Goal: Navigation & Orientation: Find specific page/section

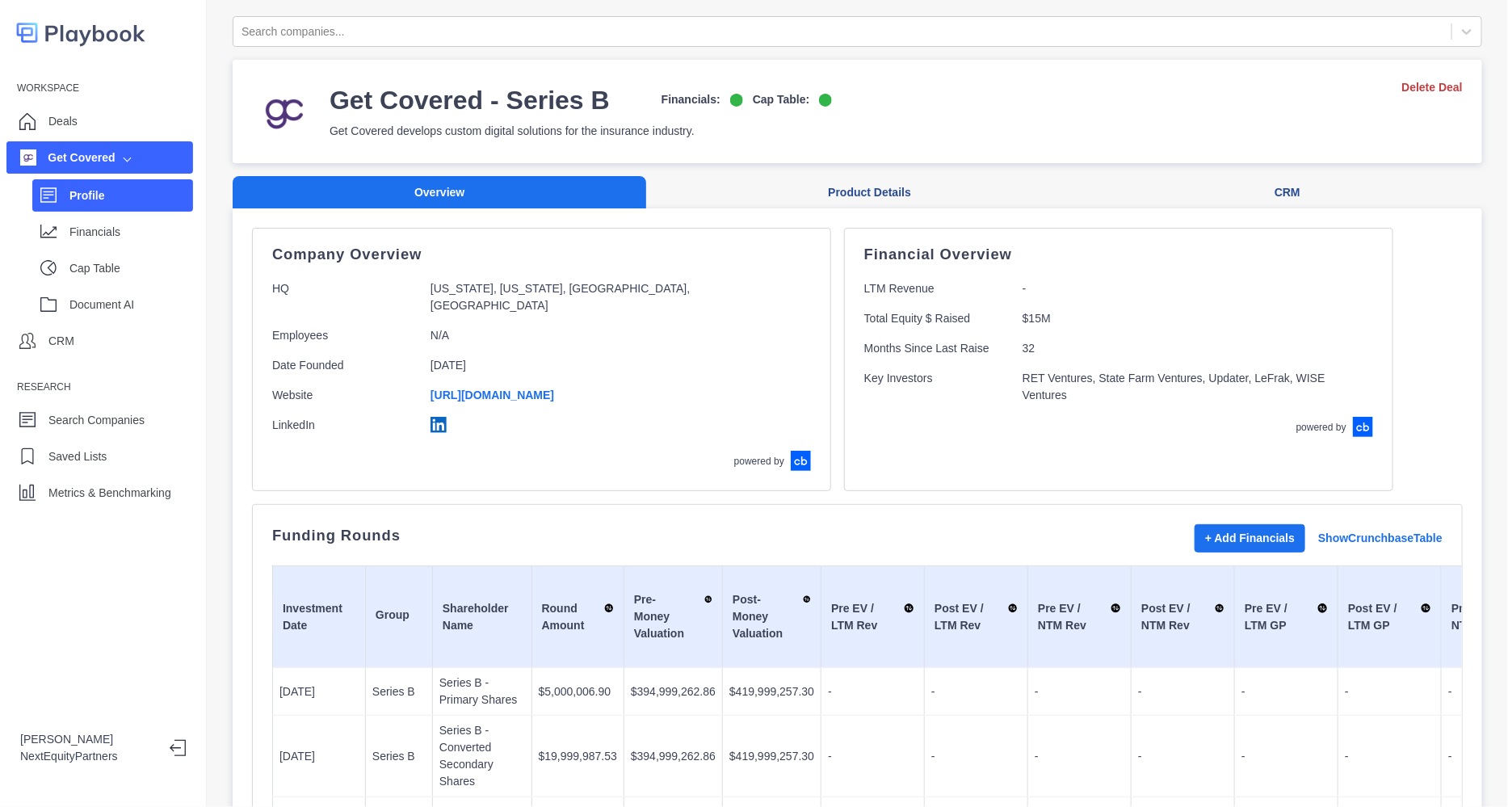
click at [18, 115] on div "Deals" at bounding box center [99, 121] width 187 height 32
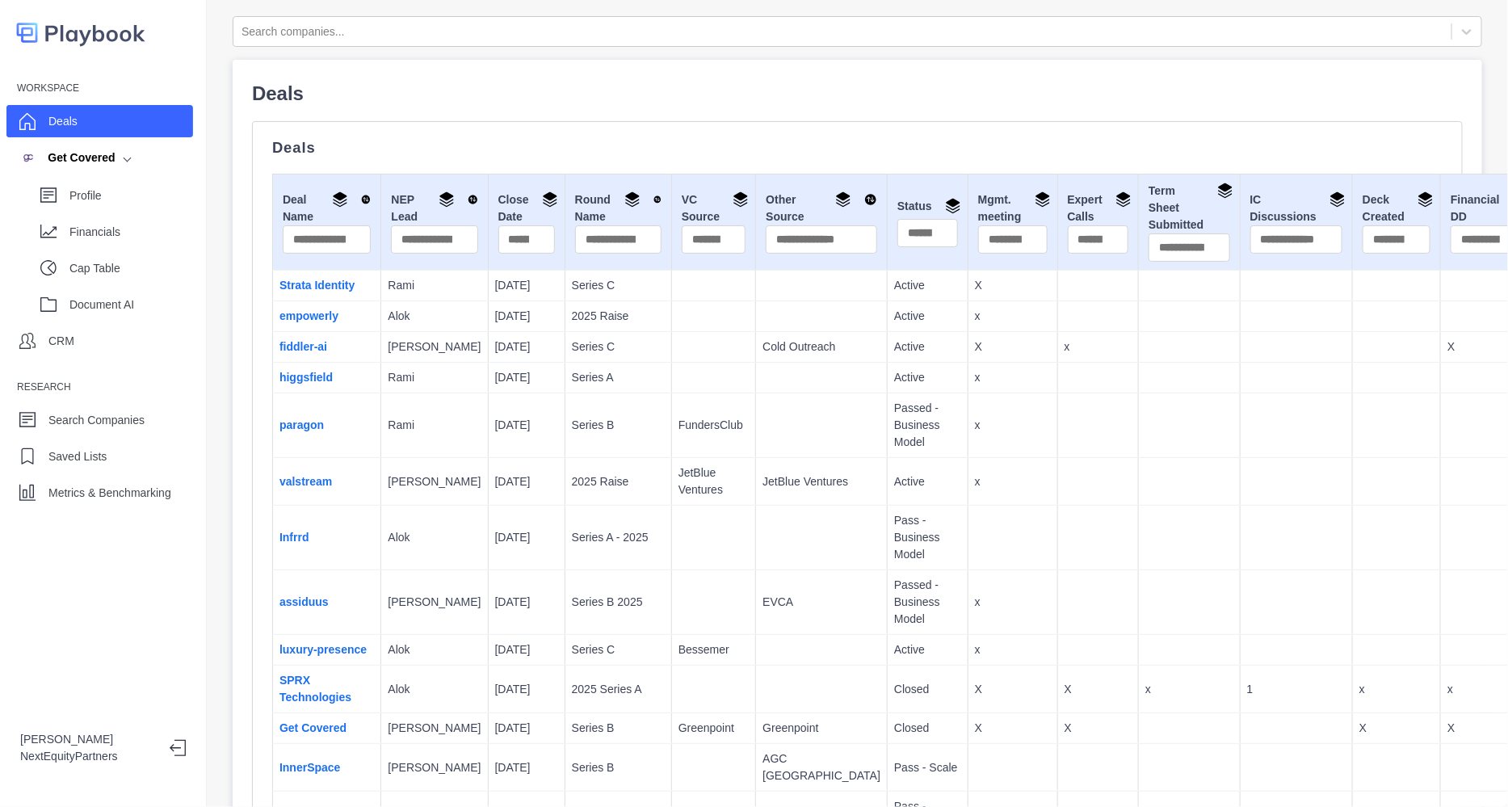
scroll to position [7556, 0]
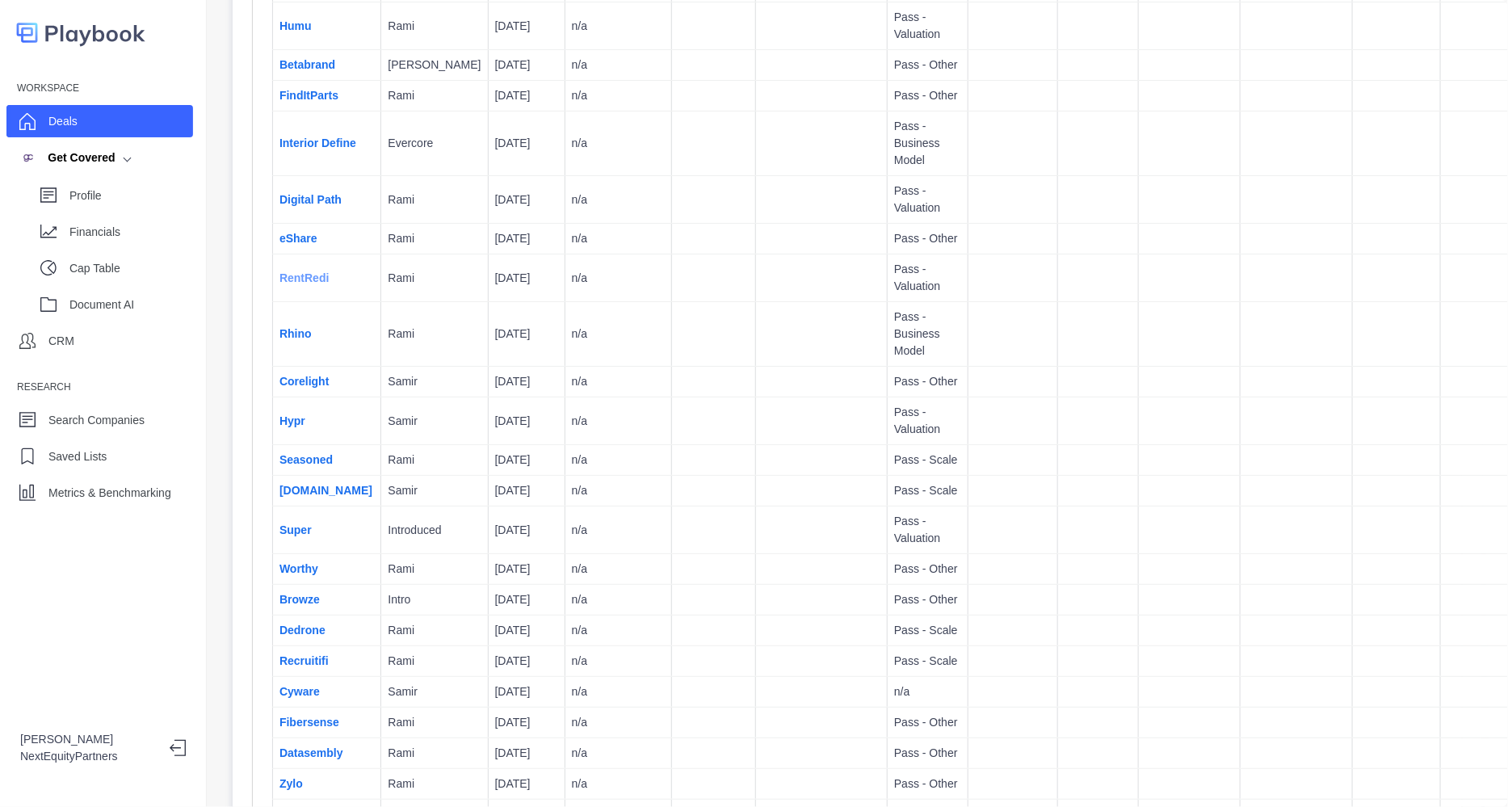
click at [313, 284] on link "RentRedi" at bounding box center [304, 277] width 49 height 13
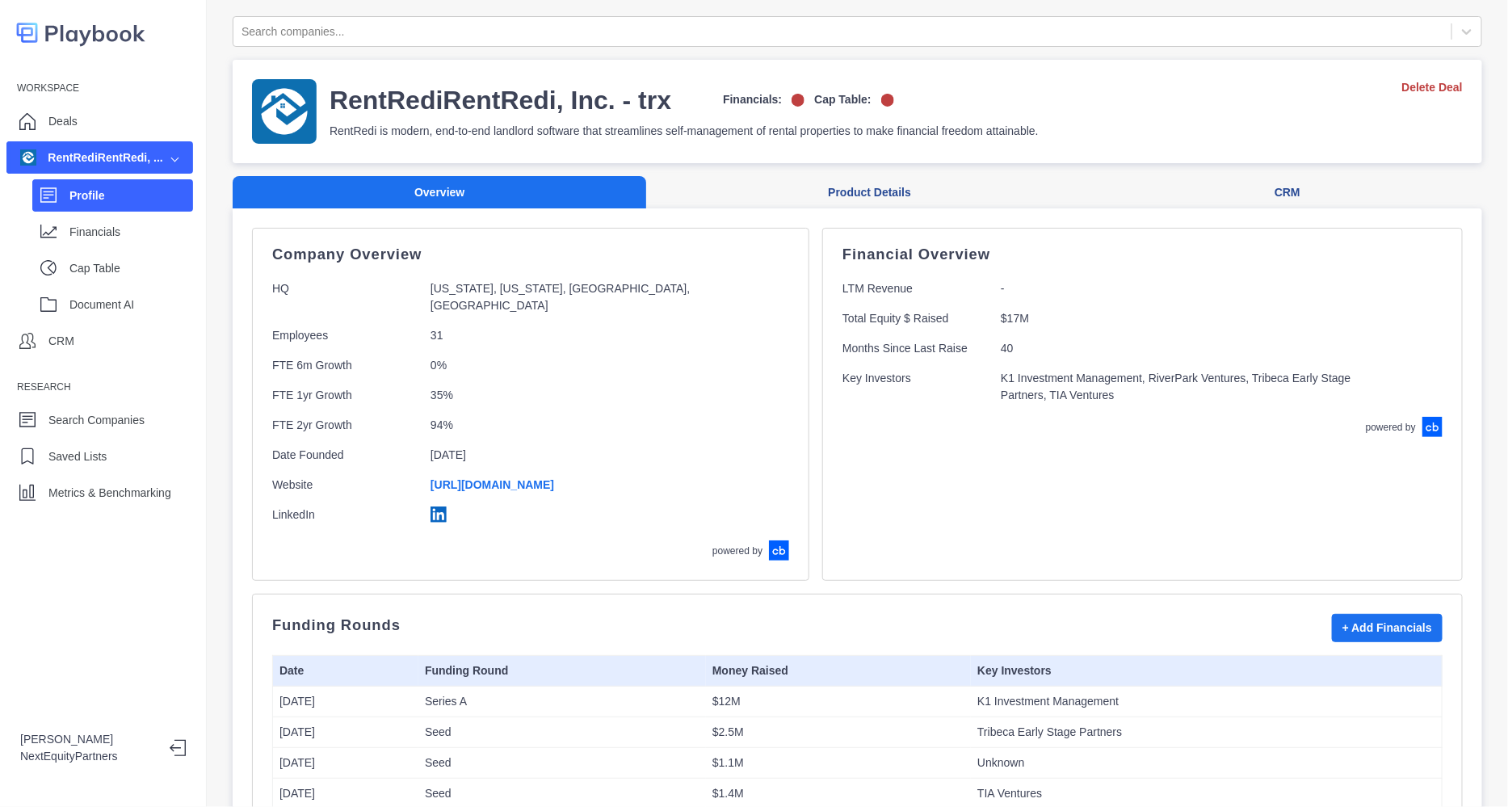
click at [132, 208] on div "Profile" at bounding box center [112, 195] width 161 height 32
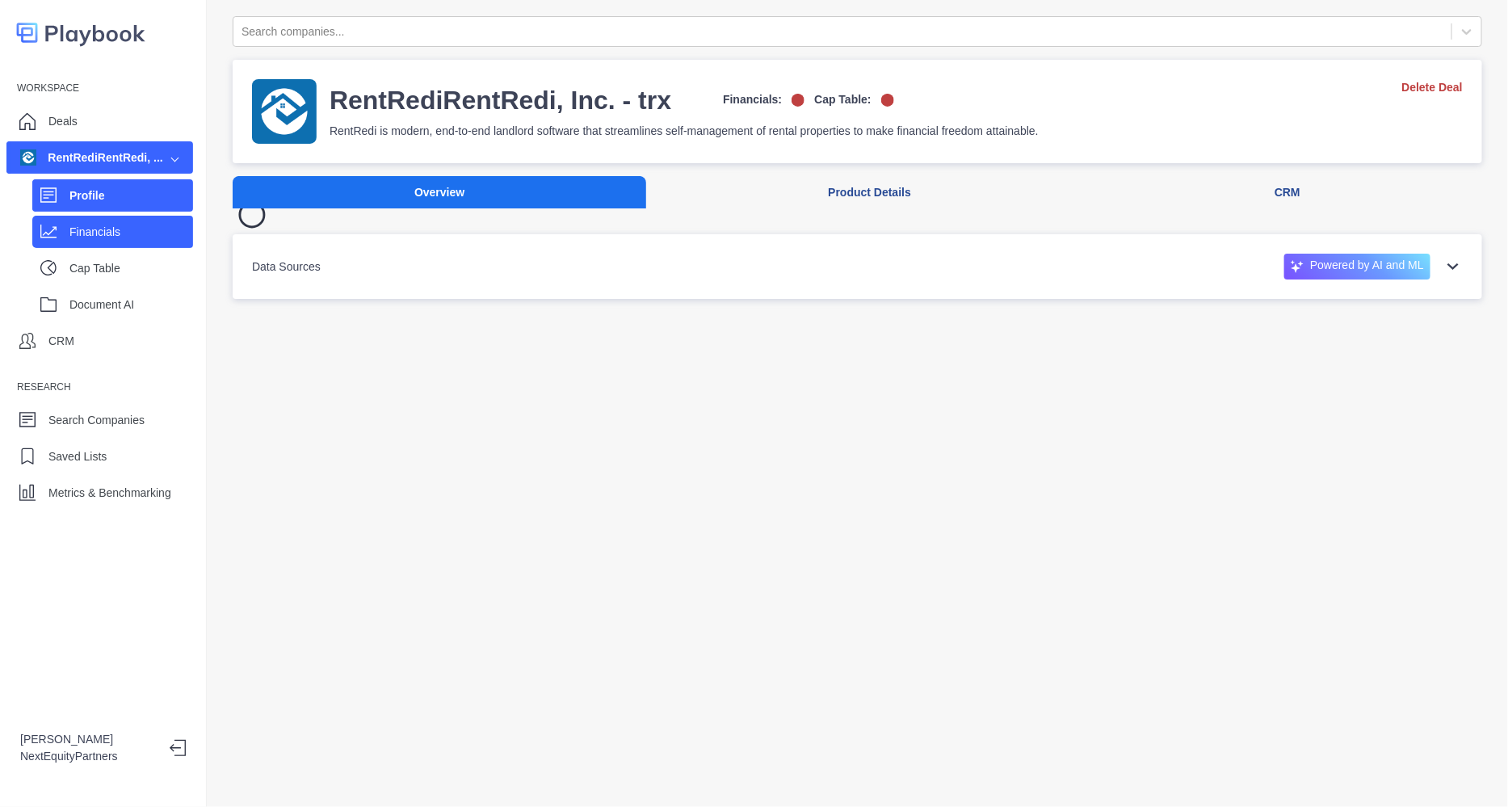
click at [129, 227] on p "Financials" at bounding box center [131, 232] width 124 height 17
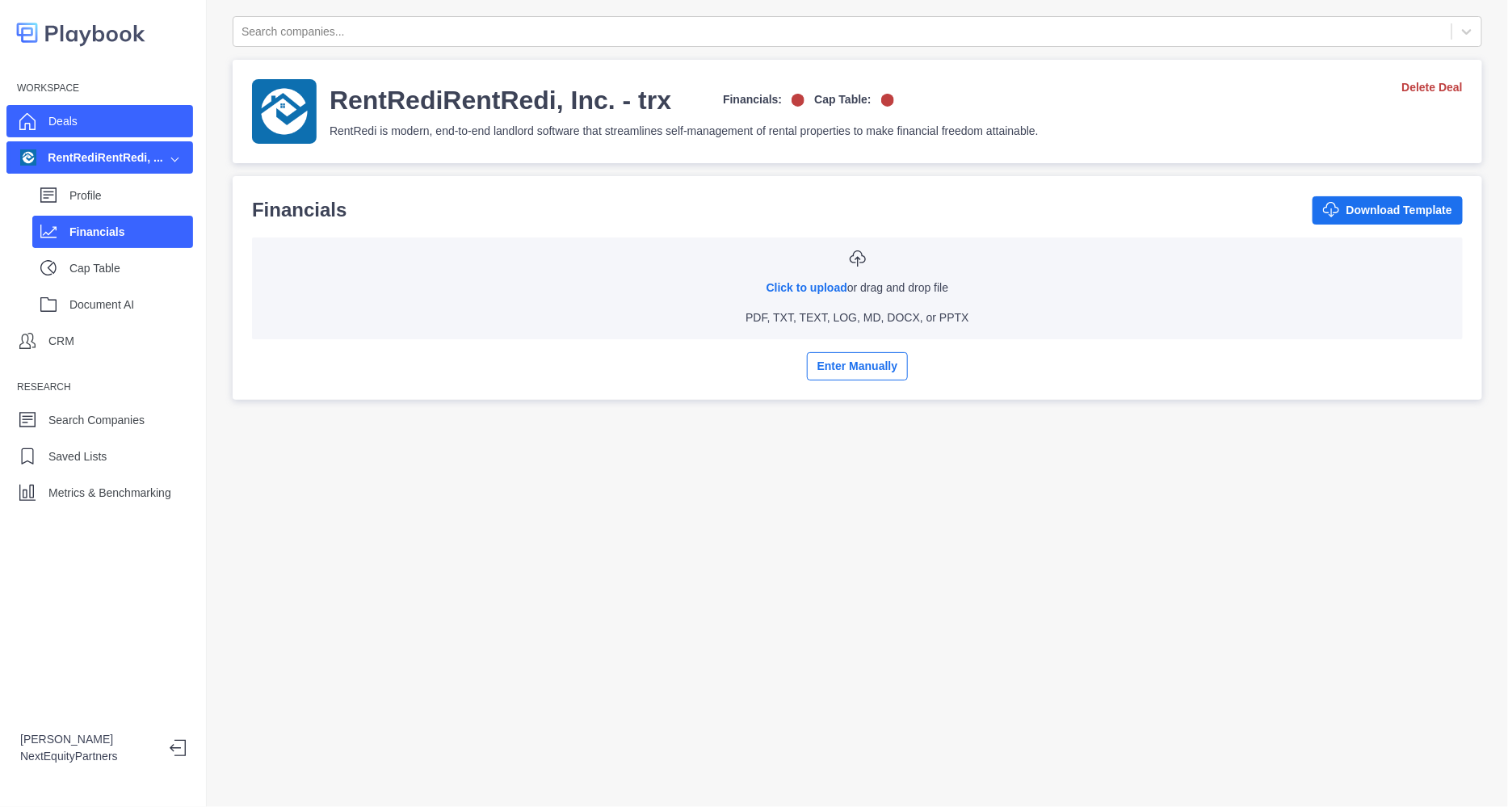
click at [105, 134] on div "Deals" at bounding box center [99, 121] width 187 height 32
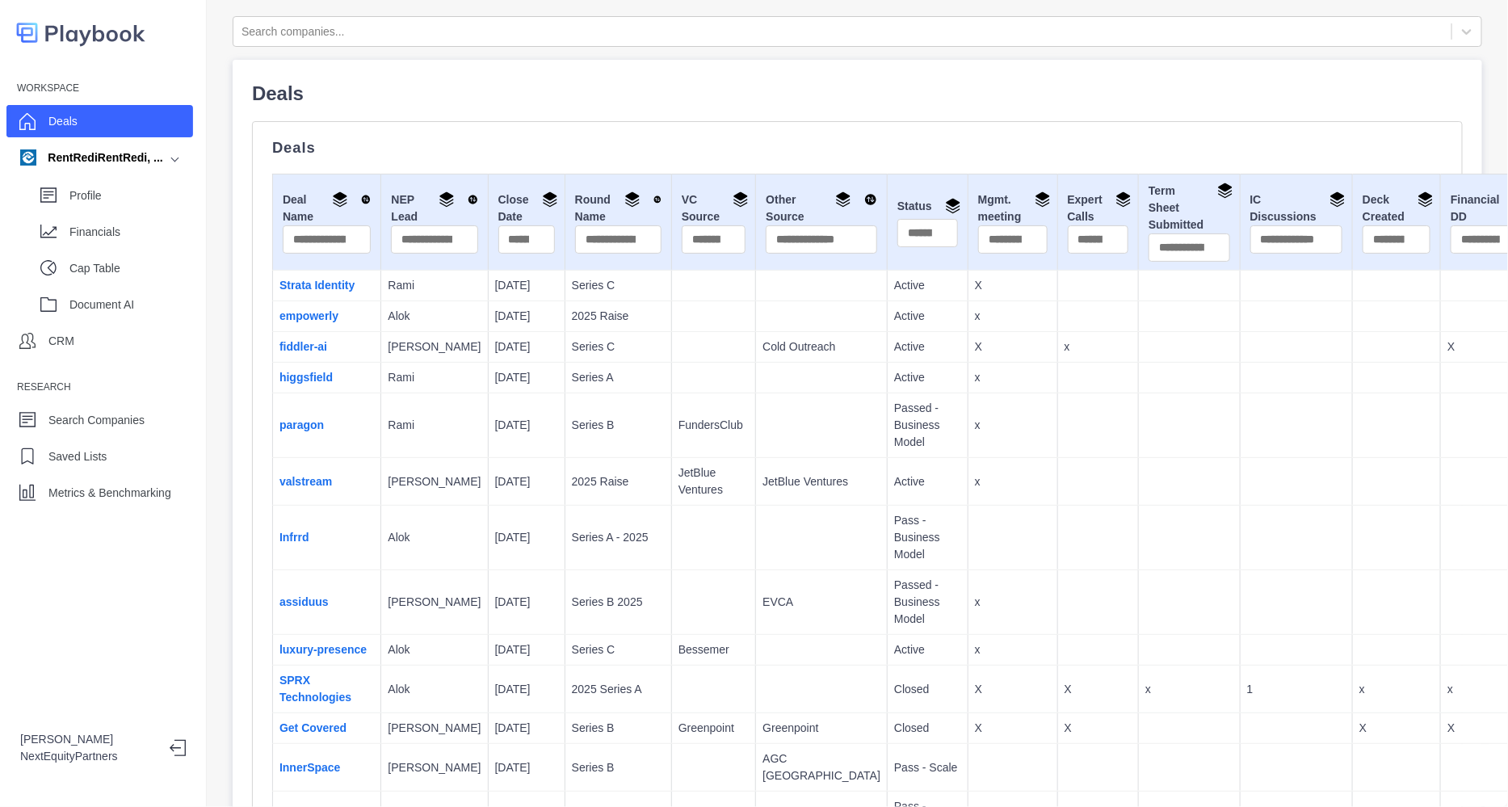
scroll to position [7556, 0]
